Goal: Find specific page/section

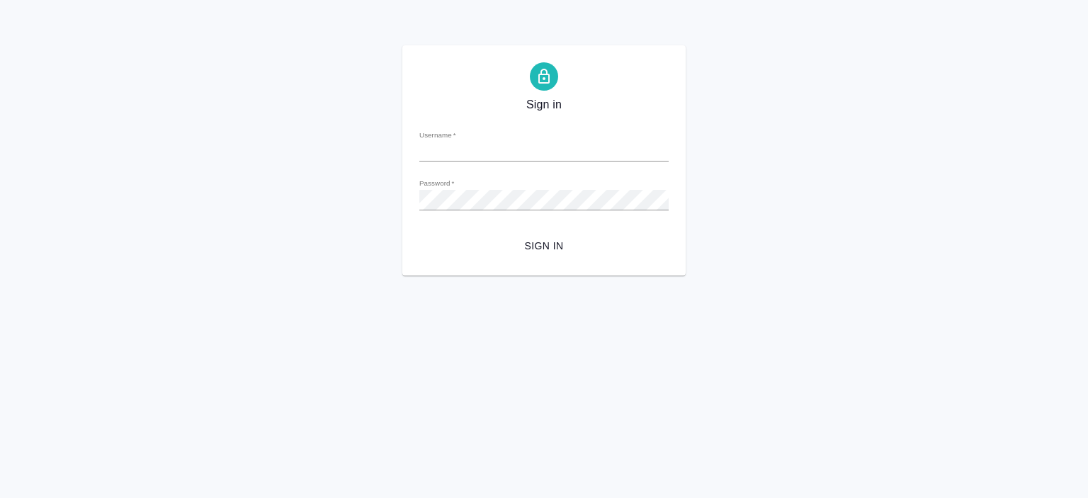
type input "a.pereverzeva@awatera.com"
click at [547, 253] on span "Sign in" at bounding box center [544, 246] width 227 height 18
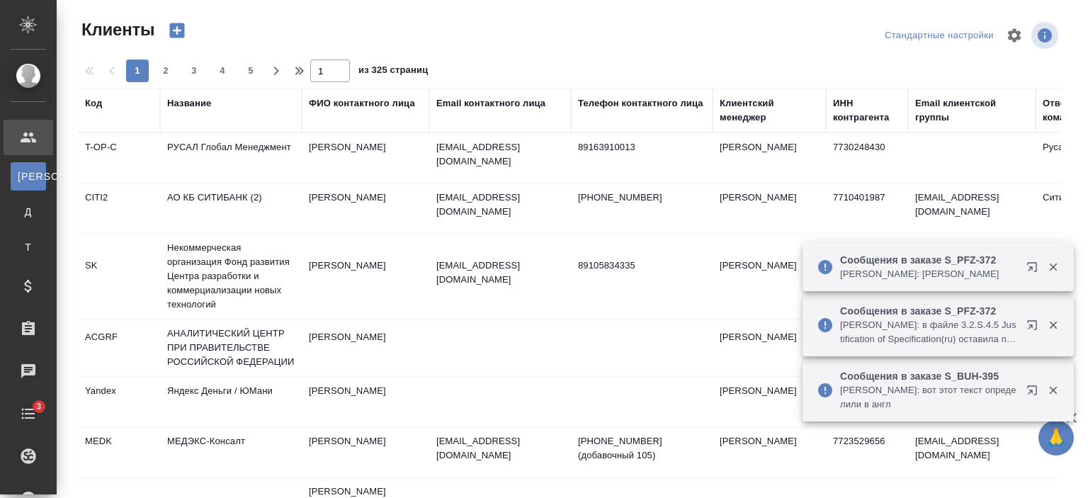
select select "RU"
click at [496, 101] on div "Email контактного лица" at bounding box center [490, 103] width 109 height 14
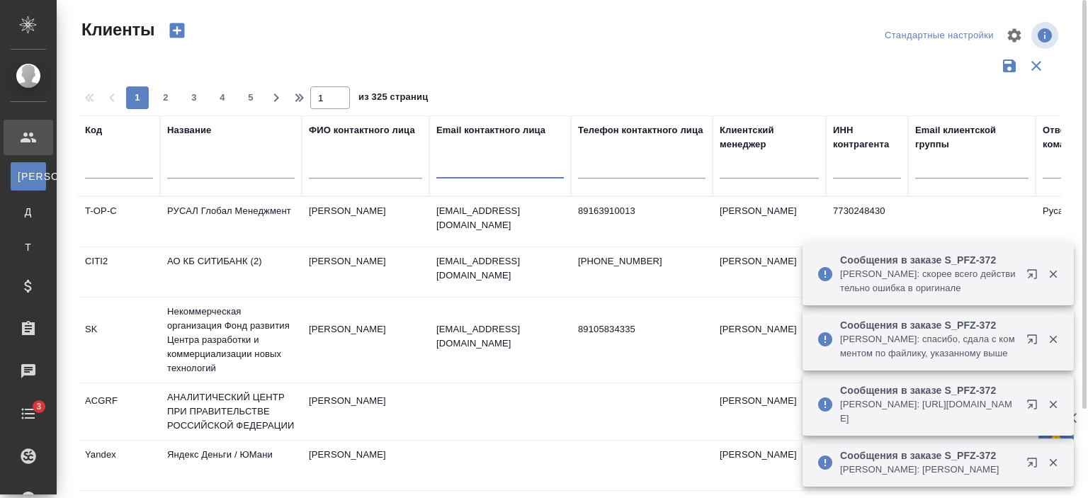
click at [502, 169] on input "text" at bounding box center [500, 170] width 128 height 18
paste input "sorokina@roskachestvo.gov.ru"
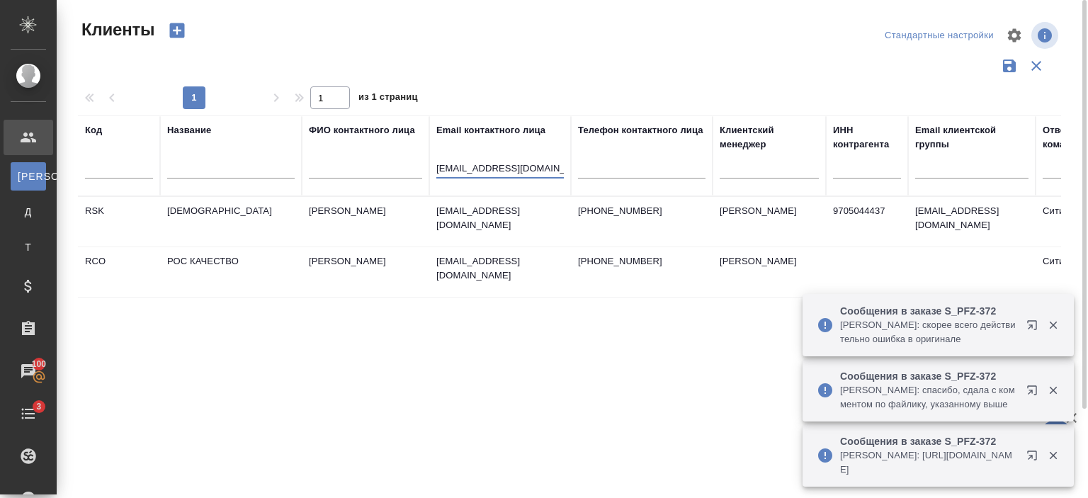
type input "sorokina@roskachestvo.gov.ru"
click at [527, 226] on td "sorokina@roskachestvo.gov.ru" at bounding box center [500, 222] width 142 height 50
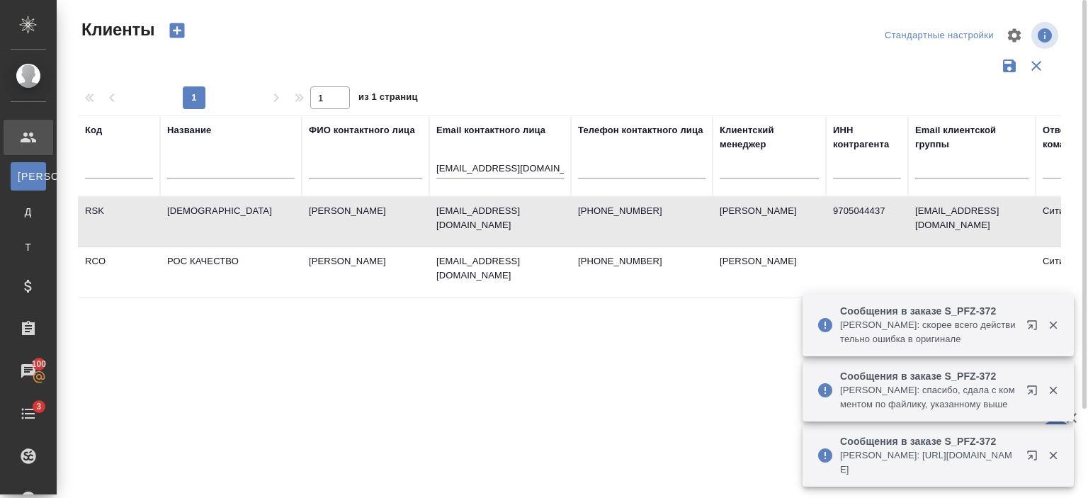
click at [527, 226] on td "sorokina@roskachestvo.gov.ru" at bounding box center [500, 222] width 142 height 50
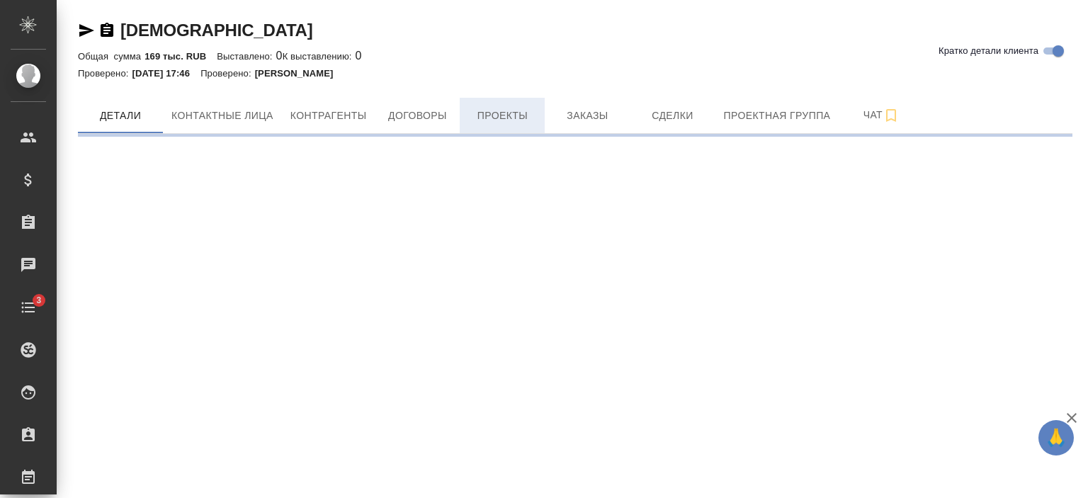
click at [513, 110] on span "Проекты" at bounding box center [502, 116] width 68 height 18
